Goal: Complete application form: Complete application form

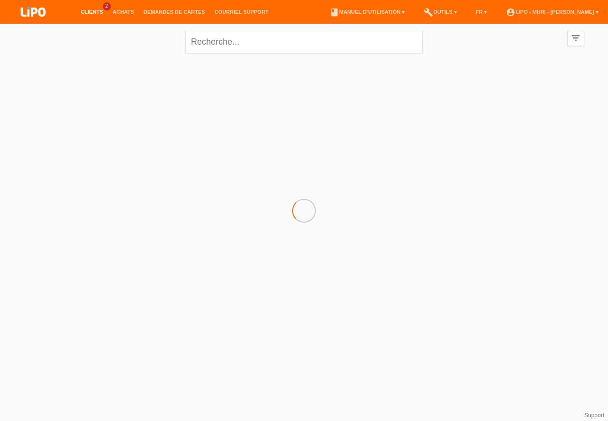
click at [92, 14] on link "Clients" at bounding box center [92, 12] width 32 height 6
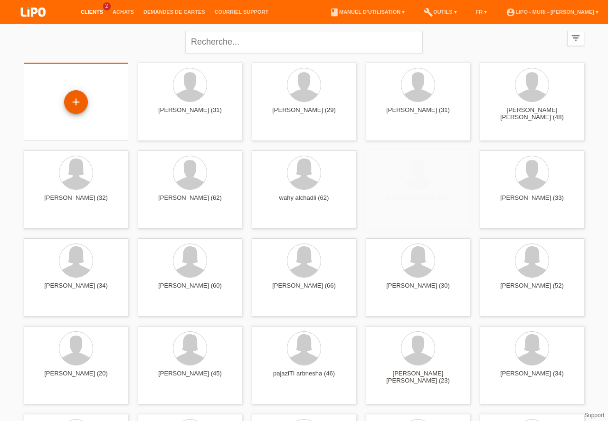
click at [75, 98] on div "+" at bounding box center [76, 102] width 23 height 16
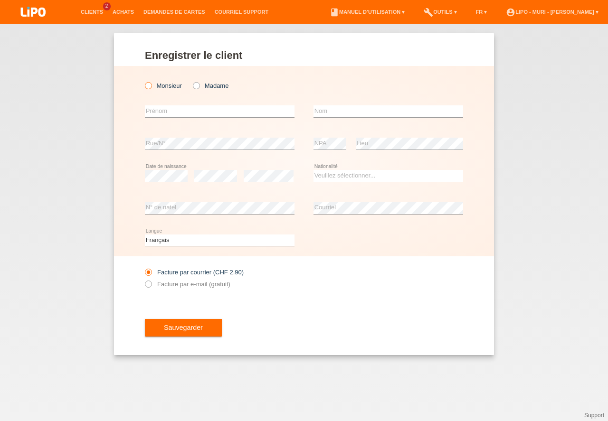
click at [143, 81] on icon at bounding box center [143, 81] width 0 height 0
click at [149, 86] on input "Monsieur" at bounding box center [148, 85] width 6 height 6
radio input "true"
click at [173, 246] on select "Deutsch Français Italiano English" at bounding box center [220, 240] width 150 height 11
select select "de"
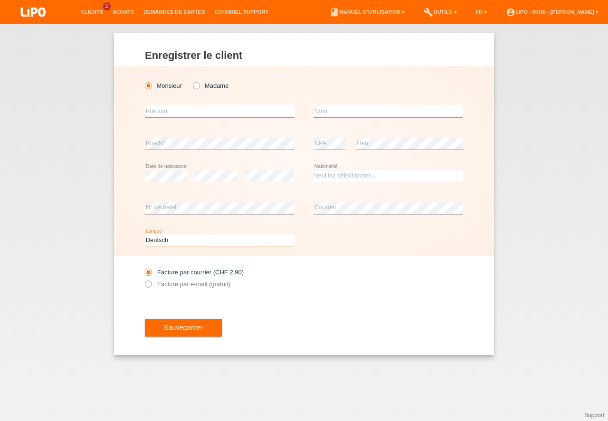
click at [0, 0] on option "Deutsch" at bounding box center [0, 0] width 0 height 0
click at [200, 114] on input "text" at bounding box center [220, 111] width 150 height 12
type input "basit"
click at [351, 113] on input "text" at bounding box center [389, 111] width 150 height 12
type input "sahak"
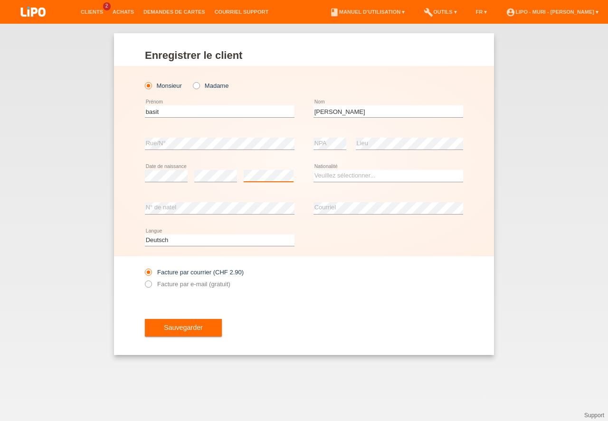
click at [333, 176] on select "Veuillez sélectionner... Suisse Allemagne Autriche Liechtenstein ------------ A…" at bounding box center [389, 175] width 150 height 11
select select "AF"
click at [0, 0] on option "Afghanistan" at bounding box center [0, 0] width 0 height 0
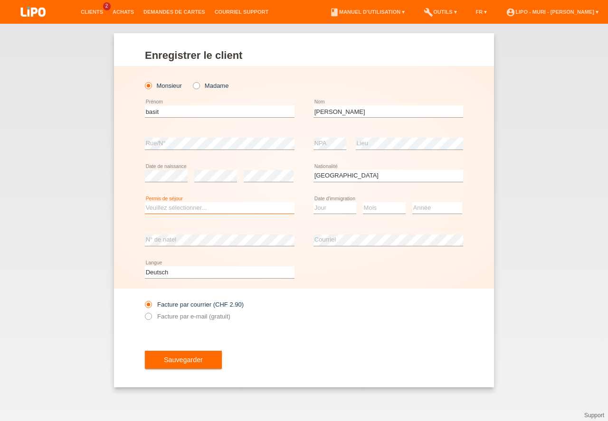
click at [183, 206] on select "Veuillez sélectionner... C B B - Statut de réfugié Autre" at bounding box center [220, 207] width 150 height 11
select select "B"
click at [0, 0] on option "B" at bounding box center [0, 0] width 0 height 0
click at [322, 209] on select "Jour 01 02 03 04 05 06 07 08 09 10 11" at bounding box center [335, 207] width 43 height 11
click at [0, 0] on option "03" at bounding box center [0, 0] width 0 height 0
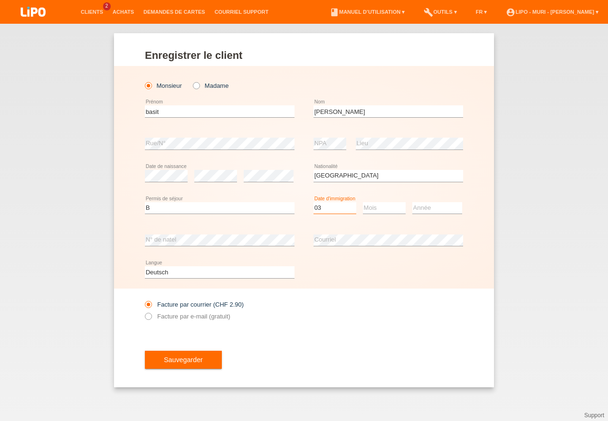
click at [341, 211] on select "Jour 01 02 03 04 05 06 07 08 09 10 11" at bounding box center [335, 207] width 43 height 11
select select "13"
click at [0, 0] on option "13" at bounding box center [0, 0] width 0 height 0
click at [384, 210] on select "Mois 01 02 03 04 05 06 07 08 09 10 11" at bounding box center [384, 207] width 43 height 11
drag, startPoint x: 381, startPoint y: 236, endPoint x: 412, endPoint y: 221, distance: 34.6
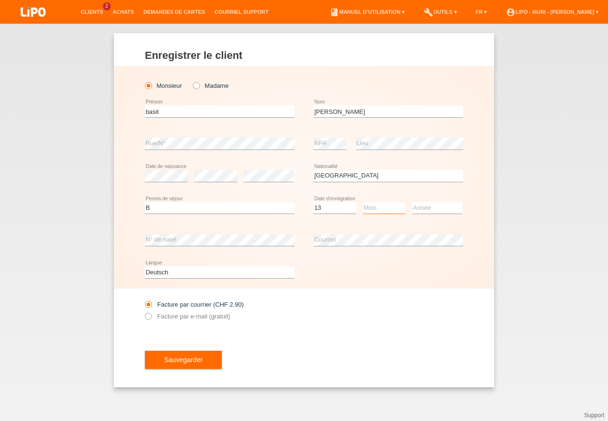
select select "02"
click at [0, 0] on option "02" at bounding box center [0, 0] width 0 height 0
click at [437, 207] on select "Année 2025 2024 2023 2022 2021 2020 2019 2018 2017 2016 2015 2014 2013 2012 201…" at bounding box center [437, 207] width 50 height 11
select select "2021"
click at [0, 0] on option "2021" at bounding box center [0, 0] width 0 height 0
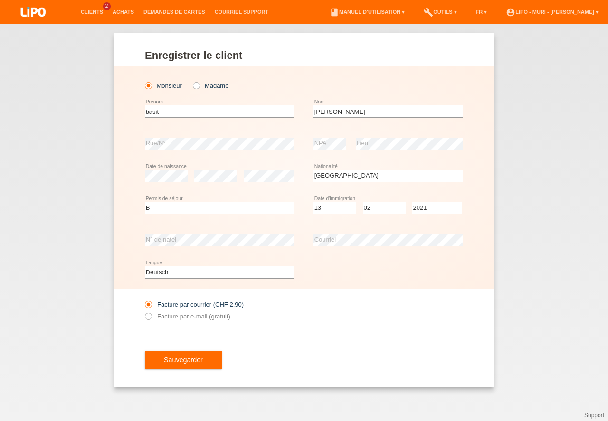
click at [187, 362] on button "Sauvegarder" at bounding box center [183, 360] width 77 height 18
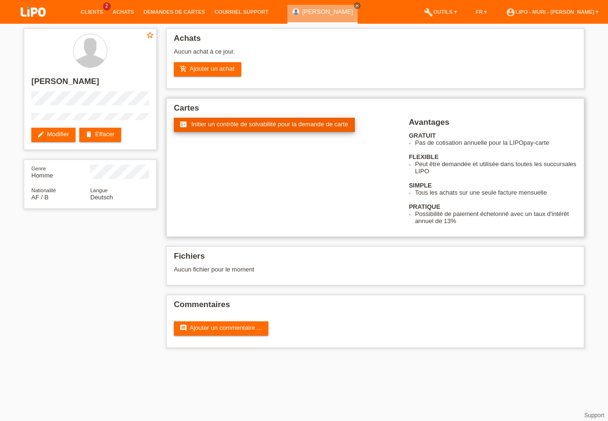
click at [210, 127] on span "Initier un contrôle de solvabilité pour la demande de carte" at bounding box center [269, 124] width 157 height 7
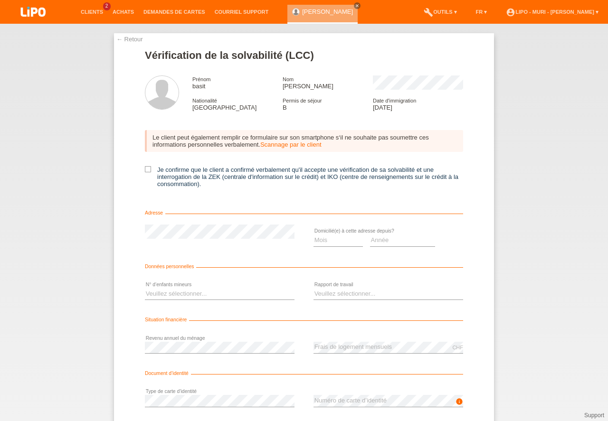
drag, startPoint x: 146, startPoint y: 167, endPoint x: 290, endPoint y: 252, distance: 167.2
click at [146, 168] on icon at bounding box center [148, 169] width 6 height 6
click at [146, 168] on input "Je confirme que le client a confirmé verbalement qu'il accepte une vérification…" at bounding box center [148, 169] width 6 height 6
checkbox input "true"
click at [325, 241] on select "Mois 01 02 03 04 05 06 07 08 09 10" at bounding box center [338, 240] width 49 height 11
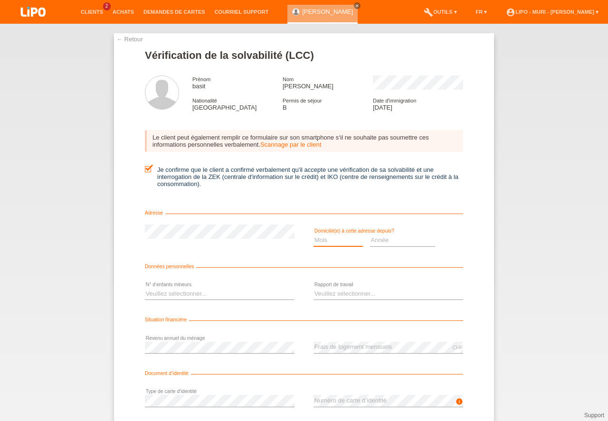
select select "01"
click at [0, 0] on option "01" at bounding box center [0, 0] width 0 height 0
click at [406, 238] on select "Année 2025 2024 2023 2022 2021 2020 2019 2018 2017 2016 2015 2014 2013 2012 201…" at bounding box center [403, 240] width 66 height 11
select select "2024"
click at [0, 0] on option "2024" at bounding box center [0, 0] width 0 height 0
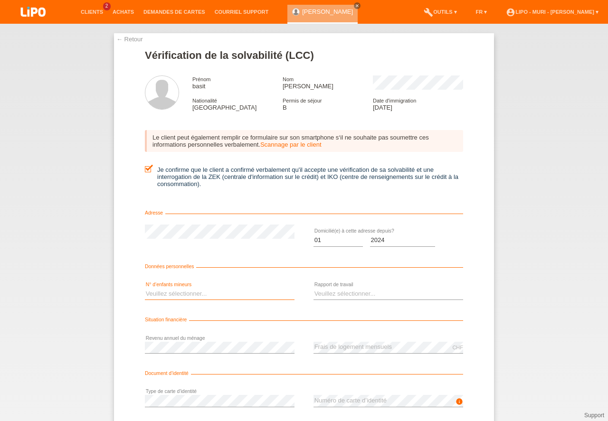
click at [153, 293] on select "Veuillez sélectionner... 0 1 2 3 4 5 6 7 8 9" at bounding box center [220, 293] width 150 height 11
select select "0"
click at [0, 0] on option "0" at bounding box center [0, 0] width 0 height 0
click at [356, 294] on select "Veuillez sélectionner... A durée indéterminée A durée déterminée Apprenti/étudi…" at bounding box center [389, 293] width 150 height 11
select select "UNLIMITED"
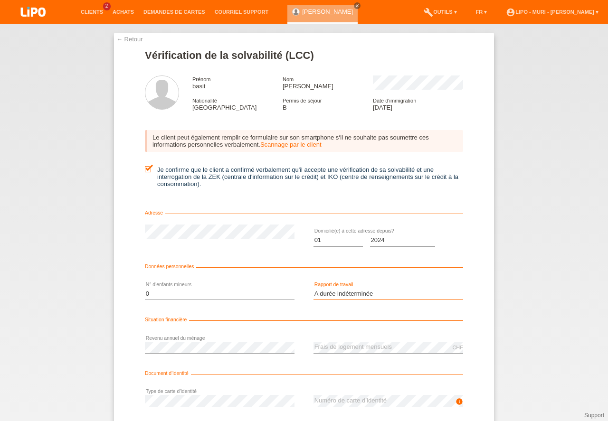
click at [0, 0] on option "A durée indéterminée" at bounding box center [0, 0] width 0 height 0
click at [311, 348] on div "error Revenu annuel du ménage CHF error Frais de logement mensuels" at bounding box center [304, 348] width 318 height 32
click at [344, 354] on icon at bounding box center [389, 354] width 150 height 0
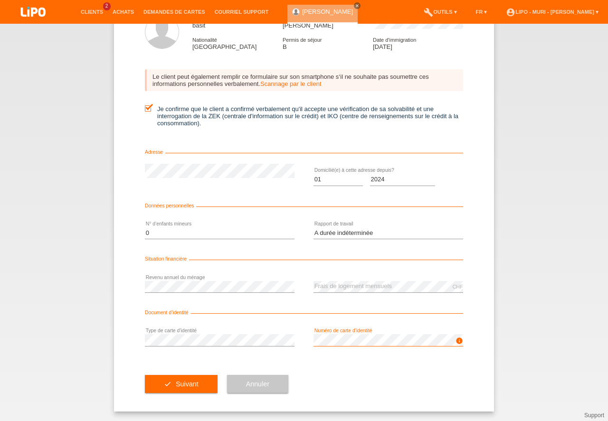
drag, startPoint x: 608, startPoint y: 358, endPoint x: 608, endPoint y: 440, distance: 81.7
click at [185, 383] on button "check Suivant" at bounding box center [181, 384] width 73 height 18
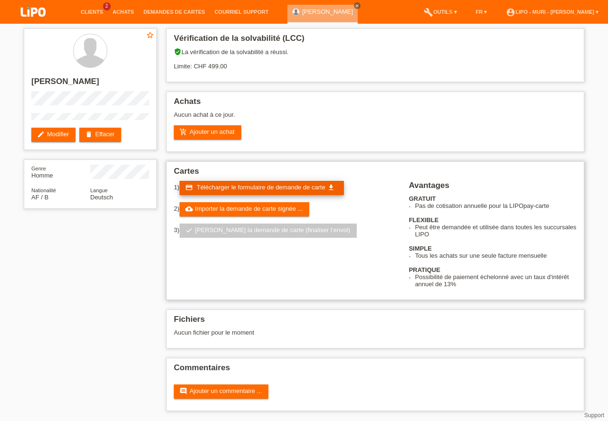
click at [241, 191] on link "credit_card Télécharger le formulaire de demande de carte get_app" at bounding box center [262, 188] width 164 height 14
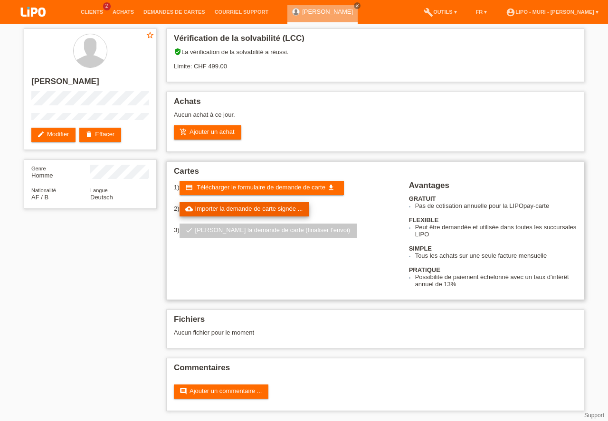
click at [250, 210] on link "cloud_upload Importer la demande de carte signée ..." at bounding box center [245, 209] width 130 height 14
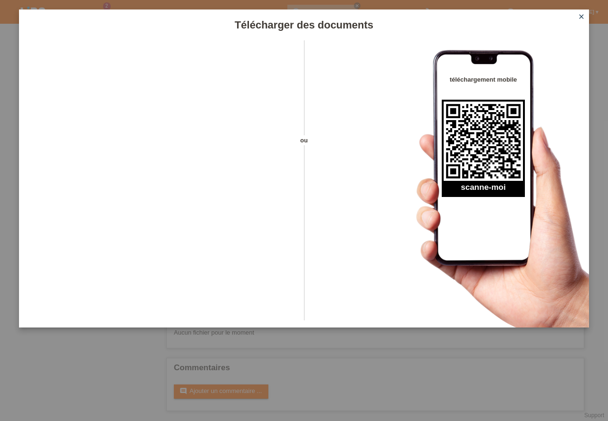
click at [581, 16] on icon "close" at bounding box center [582, 17] width 8 height 8
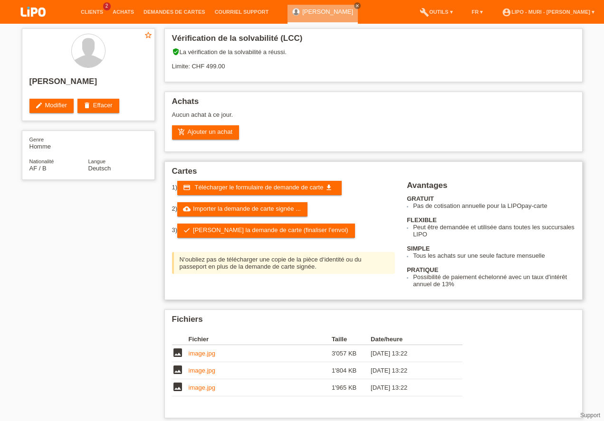
scroll to position [54, 0]
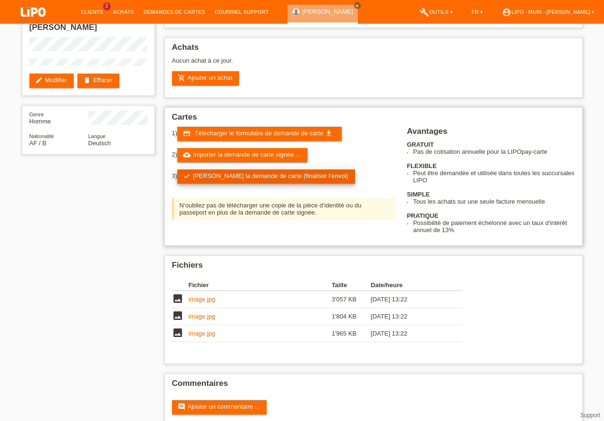
click at [221, 175] on link "check Soumettre la demande de carte (finaliser l’envoi)" at bounding box center [266, 177] width 178 height 14
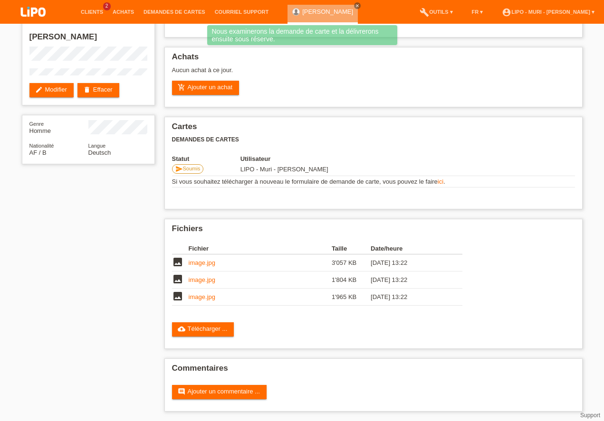
scroll to position [45, 0]
drag, startPoint x: 43, startPoint y: 297, endPoint x: 45, endPoint y: 305, distance: 7.8
click at [44, 307] on div "star_border [PERSON_NAME] edit Modifier delete Effacer Genre Homme Nationalité …" at bounding box center [302, 200] width 570 height 442
